Goal: Obtain resource: Download file/media

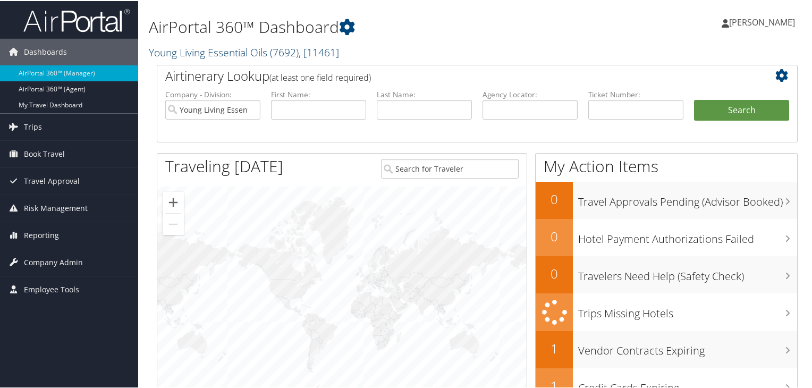
click at [219, 51] on link "Young Living Essential Oils ( 7692 ) , [ 11461 ]" at bounding box center [244, 51] width 190 height 14
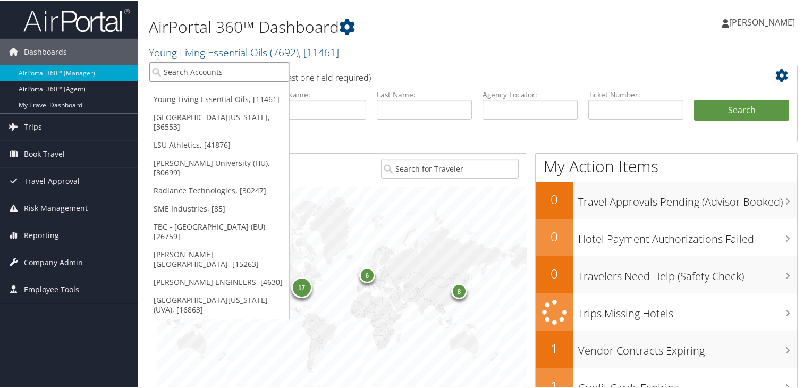
click at [211, 72] on input "search" at bounding box center [219, 71] width 140 height 20
paste input "25059"
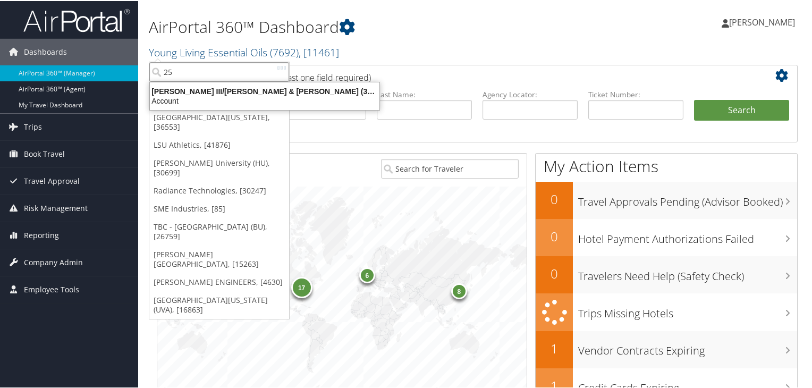
type input "2"
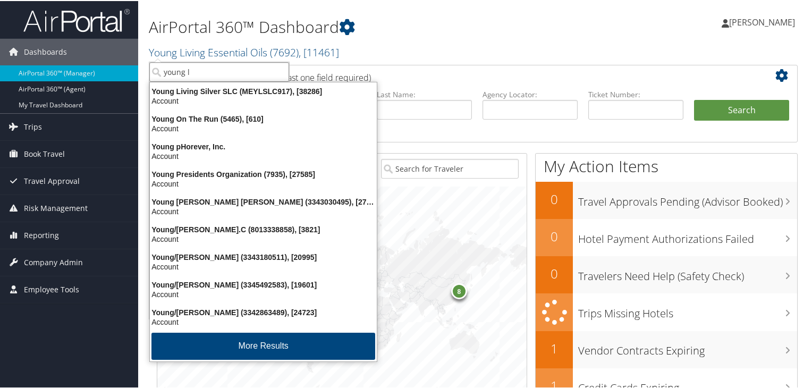
type input "young li"
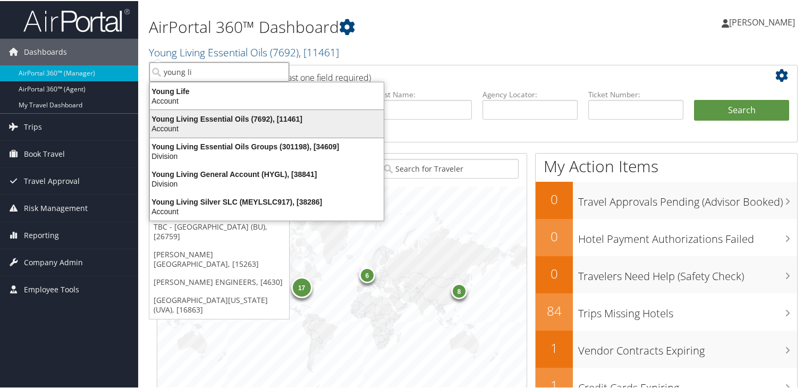
click at [215, 122] on div "Young Living Essential Oils (7692), [11461]" at bounding box center [267, 118] width 247 height 10
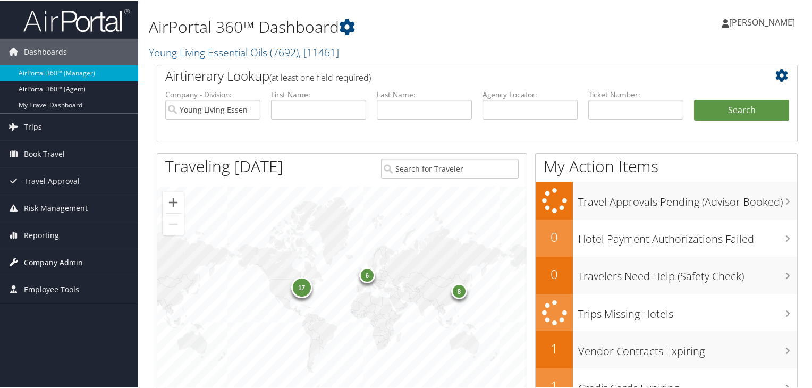
click at [46, 260] on span "Company Admin" at bounding box center [53, 261] width 59 height 27
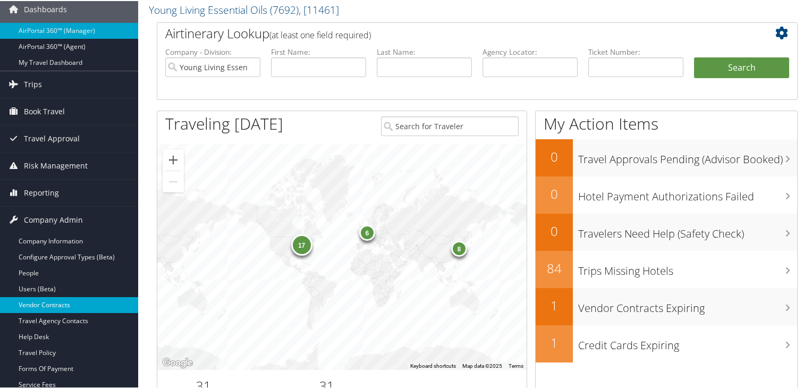
scroll to position [64, 0]
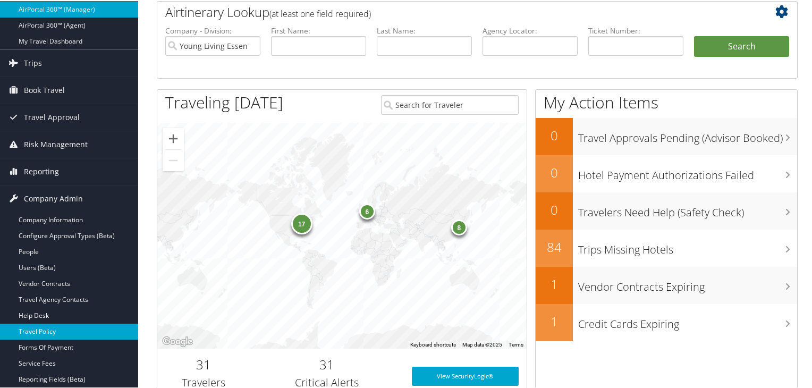
click at [57, 326] on link "Travel Policy" at bounding box center [69, 331] width 138 height 16
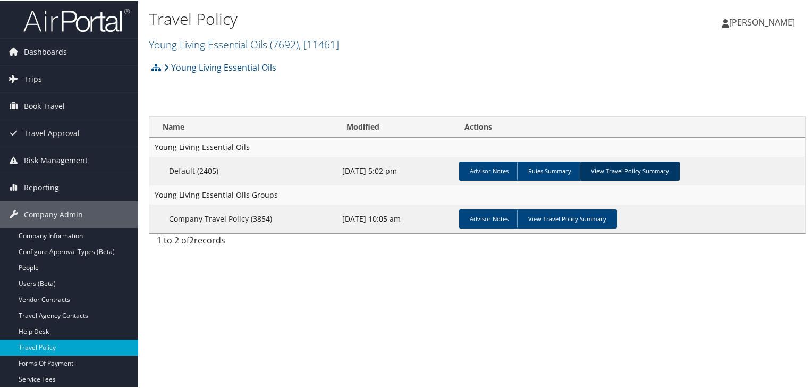
click at [617, 162] on link "View Travel Policy Summary" at bounding box center [630, 170] width 100 height 19
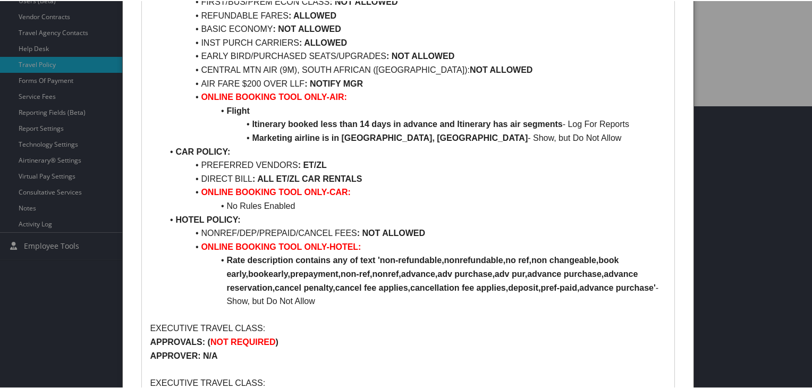
scroll to position [294, 0]
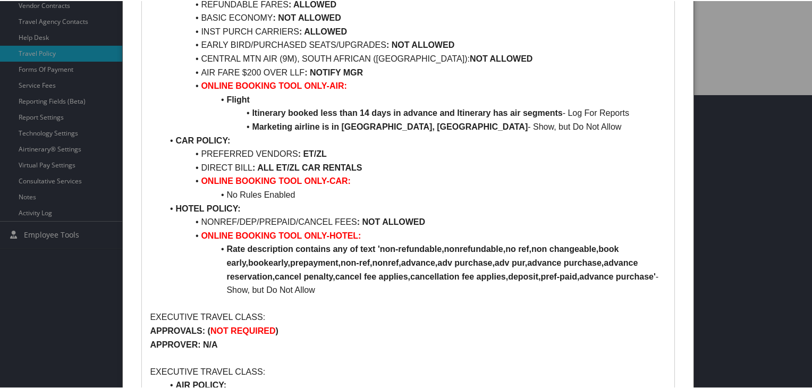
drag, startPoint x: 236, startPoint y: 218, endPoint x: 242, endPoint y: 217, distance: 6.5
click at [237, 218] on li "NONREF/DEP/PREPAID/CANCEL FEES : NOT ALLOWED" at bounding box center [414, 221] width 503 height 14
click at [242, 217] on li "NONREF/DEP/PREPAID/CANCEL FEES : NOT ALLOWED" at bounding box center [414, 221] width 503 height 14
click at [270, 222] on li "NONREF/DEP/PREPAID/CANCEL FEES : NOT ALLOWED" at bounding box center [414, 221] width 503 height 14
click at [266, 222] on li "NONREF/DEP/PREPAID/CANCEL FEES : NOT ALLOWED" at bounding box center [414, 221] width 503 height 14
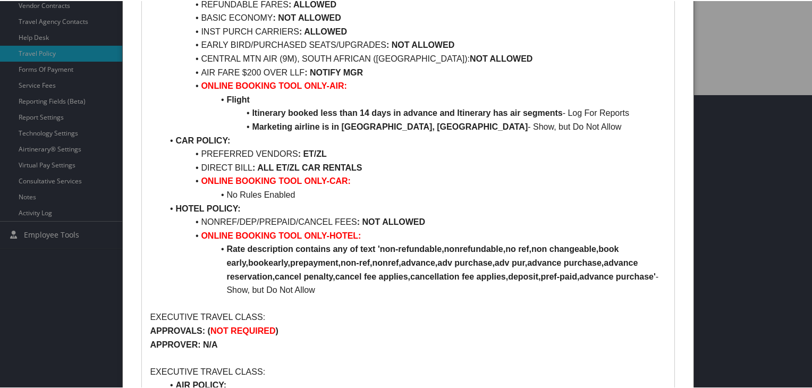
click at [312, 219] on li "NONREF/DEP/PREPAID/CANCEL FEES : NOT ALLOWED" at bounding box center [414, 221] width 503 height 14
drag, startPoint x: 312, startPoint y: 219, endPoint x: 340, endPoint y: 221, distance: 28.3
click at [340, 221] on li "NONREF/DEP/PREPAID/CANCEL FEES : NOT ALLOWED" at bounding box center [414, 221] width 503 height 14
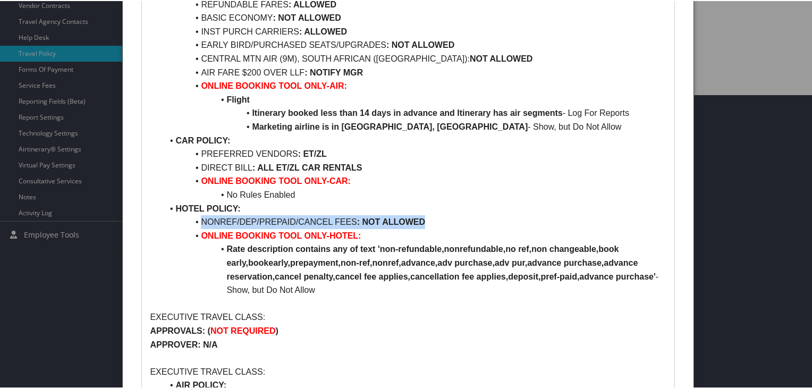
drag, startPoint x: 442, startPoint y: 215, endPoint x: 381, endPoint y: 211, distance: 61.3
click at [381, 211] on ul "AIR POLICY: PREFERRED AIRLINE : DL FIRST/BUS/PREM ECON CLASS : NOT ALLOWED REFU…" at bounding box center [408, 126] width 516 height 340
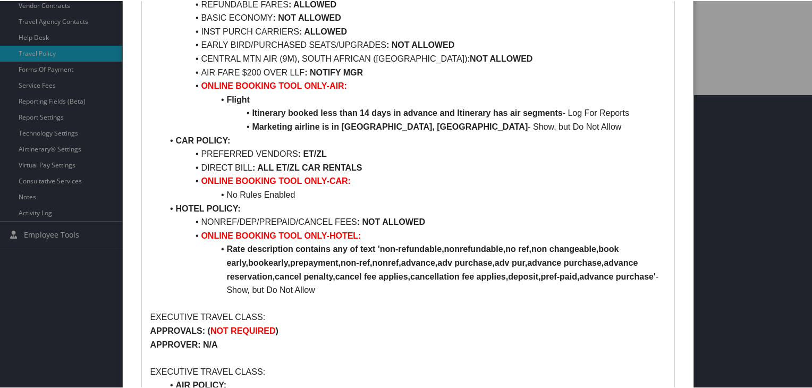
click at [291, 245] on strong "Rate description contains any of text 'non-refundable,nonrefundable,no ref,non …" at bounding box center [440, 261] width 429 height 36
click at [368, 220] on strong ": NOT ALLOWED" at bounding box center [391, 220] width 68 height 9
drag, startPoint x: 368, startPoint y: 220, endPoint x: 401, endPoint y: 220, distance: 33.0
click at [401, 220] on strong ": NOT ALLOWED" at bounding box center [391, 220] width 68 height 9
click at [312, 218] on li "NONREF/DEP/PREPAID/CANCEL FEES : NOT ALLOWED" at bounding box center [414, 221] width 503 height 14
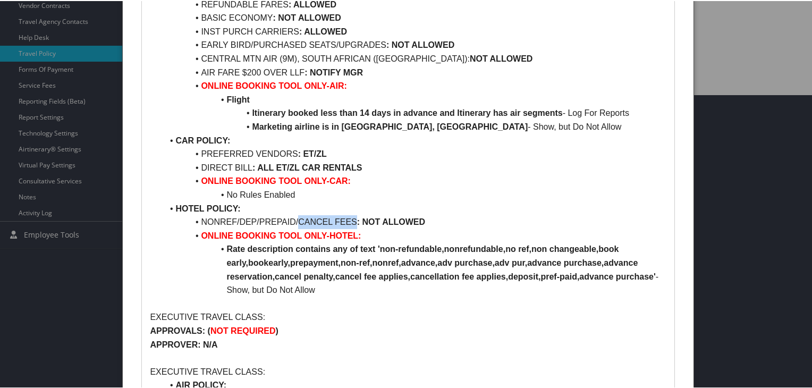
drag, startPoint x: 312, startPoint y: 218, endPoint x: 341, endPoint y: 217, distance: 29.3
click at [341, 217] on li "NONREF/DEP/PREPAID/CANCEL FEES : NOT ALLOWED" at bounding box center [414, 221] width 503 height 14
click at [433, 220] on li "NONREF/DEP/PREPAID/CANCEL FEES : NOT ALLOWED" at bounding box center [414, 221] width 503 height 14
drag, startPoint x: 443, startPoint y: 222, endPoint x: 210, endPoint y: 220, distance: 232.8
click at [208, 220] on li "NONREF/DEP/PREPAID/CANCEL FEES : NOT ALLOWED" at bounding box center [414, 221] width 503 height 14
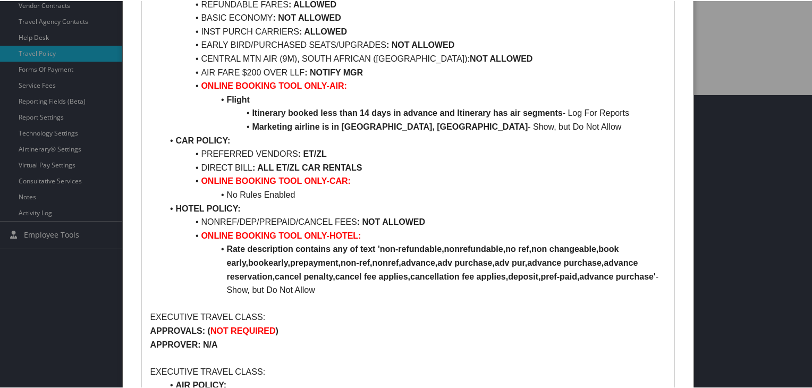
click at [274, 213] on li "HOTEL POLICY:" at bounding box center [414, 208] width 503 height 14
click at [83, 138] on div at bounding box center [408, 194] width 817 height 388
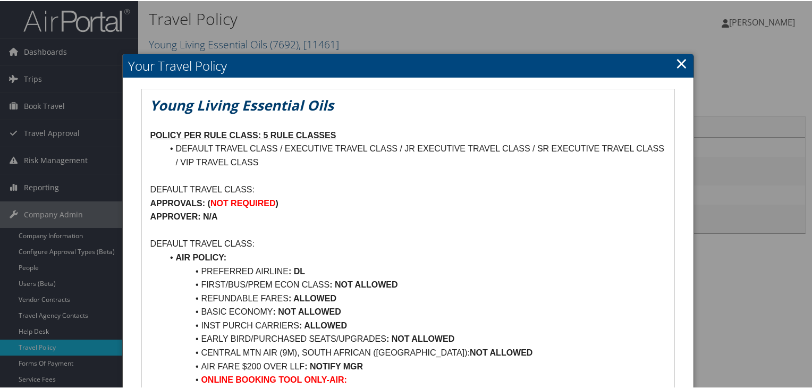
click at [678, 67] on link "×" at bounding box center [682, 62] width 12 height 21
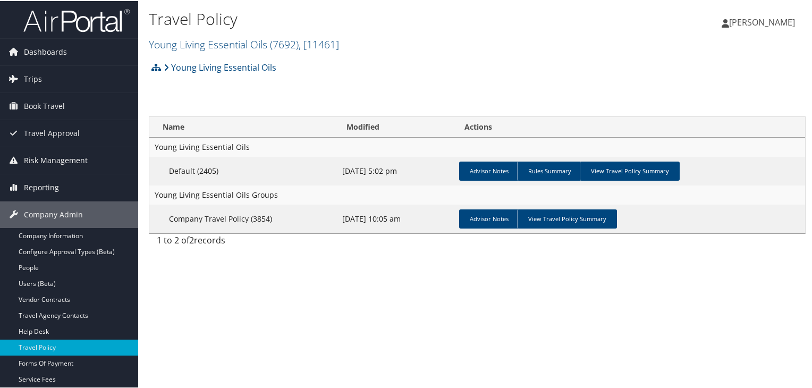
click at [95, 22] on img at bounding box center [76, 19] width 106 height 25
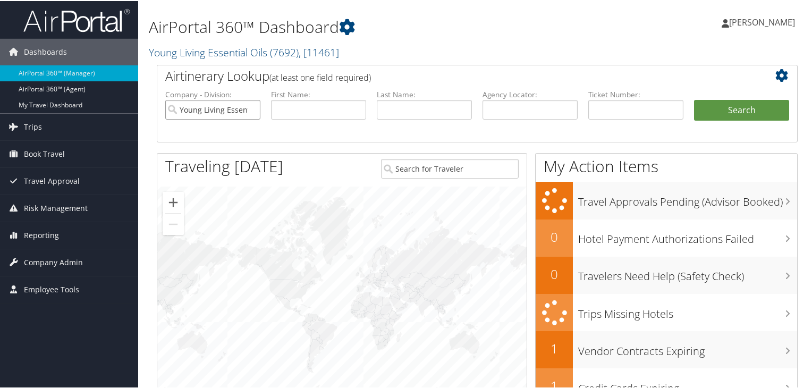
click at [250, 110] on input "Young Living Essential Oils" at bounding box center [212, 109] width 95 height 20
click at [515, 111] on input "text" at bounding box center [530, 109] width 95 height 20
paste input "CQ7K4J"
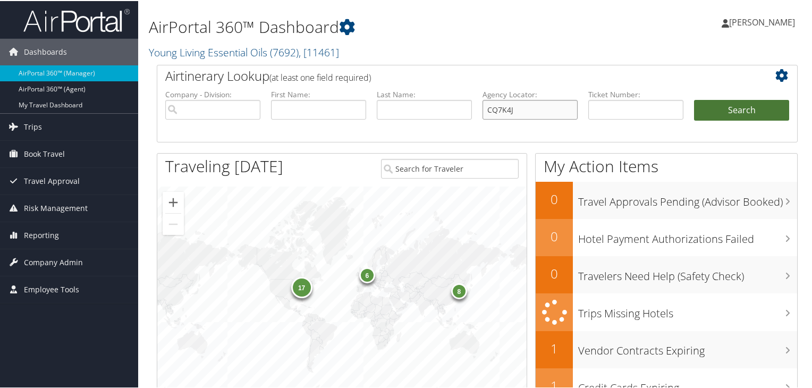
type input "CQ7K4J"
click at [721, 105] on button "Search" at bounding box center [741, 109] width 95 height 21
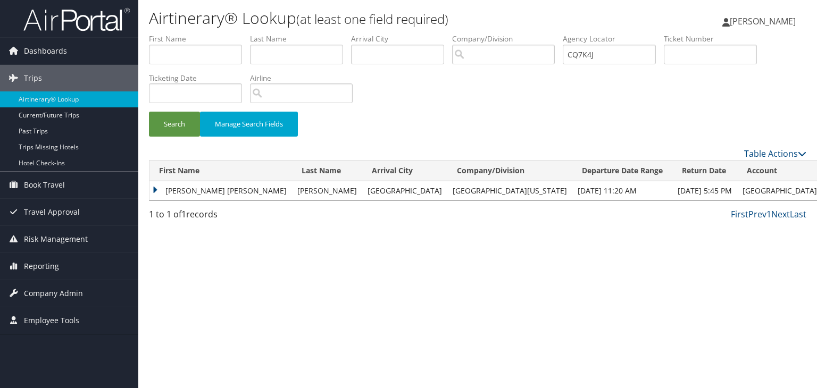
click at [150, 190] on td "[PERSON_NAME] [PERSON_NAME]" at bounding box center [220, 190] width 142 height 19
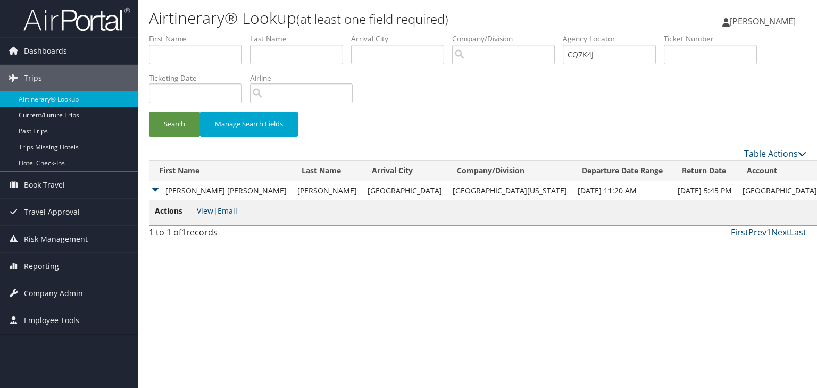
click at [206, 209] on link "View" at bounding box center [205, 211] width 16 height 10
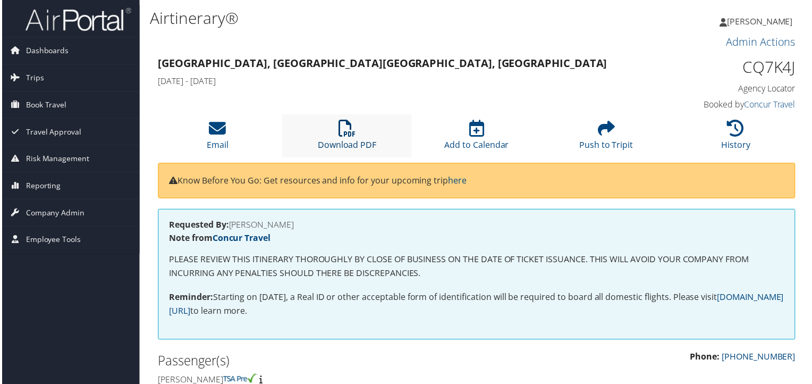
click at [342, 143] on link "Download PDF" at bounding box center [346, 139] width 59 height 26
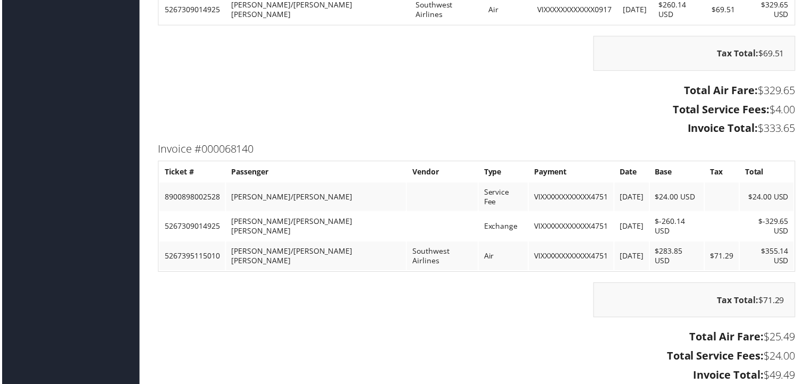
scroll to position [1484, 0]
